Goal: Task Accomplishment & Management: Use online tool/utility

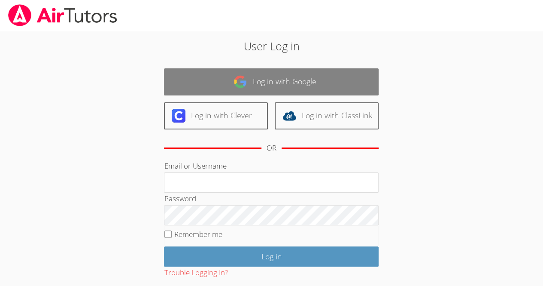
click at [181, 78] on link "Log in with Google" at bounding box center [271, 81] width 215 height 27
click at [180, 82] on link "Log in with Google" at bounding box center [271, 81] width 215 height 27
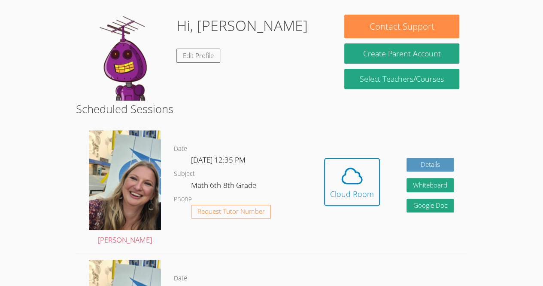
scroll to position [125, 0]
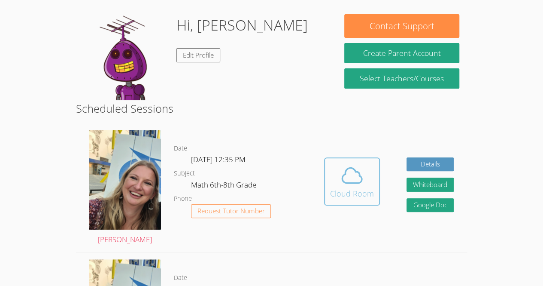
click at [341, 185] on icon at bounding box center [352, 175] width 24 height 24
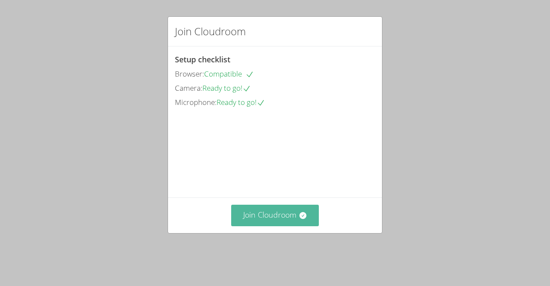
click at [294, 225] on button "Join Cloudroom" at bounding box center [275, 214] width 88 height 21
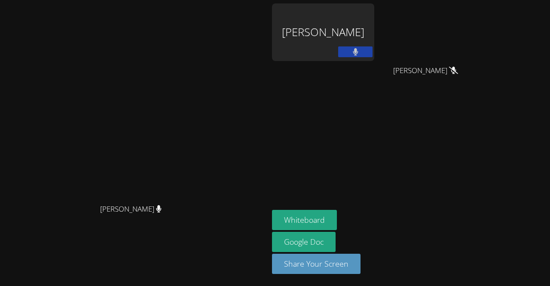
click at [340, 55] on button at bounding box center [355, 51] width 34 height 11
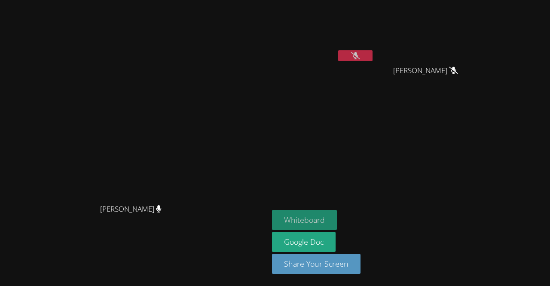
click at [317, 211] on button "Whiteboard" at bounding box center [304, 220] width 65 height 20
